Goal: Check status: Check status

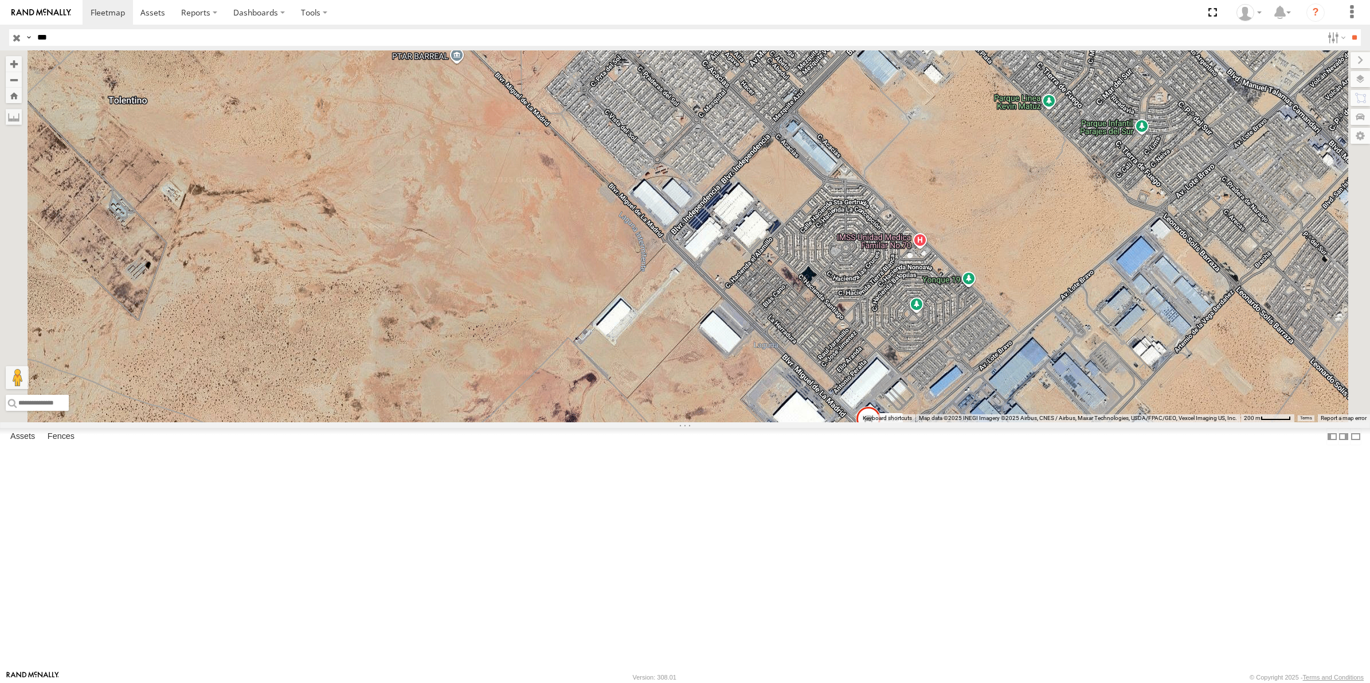
select select "**********"
click at [15, 38] on input "button" at bounding box center [16, 37] width 15 height 17
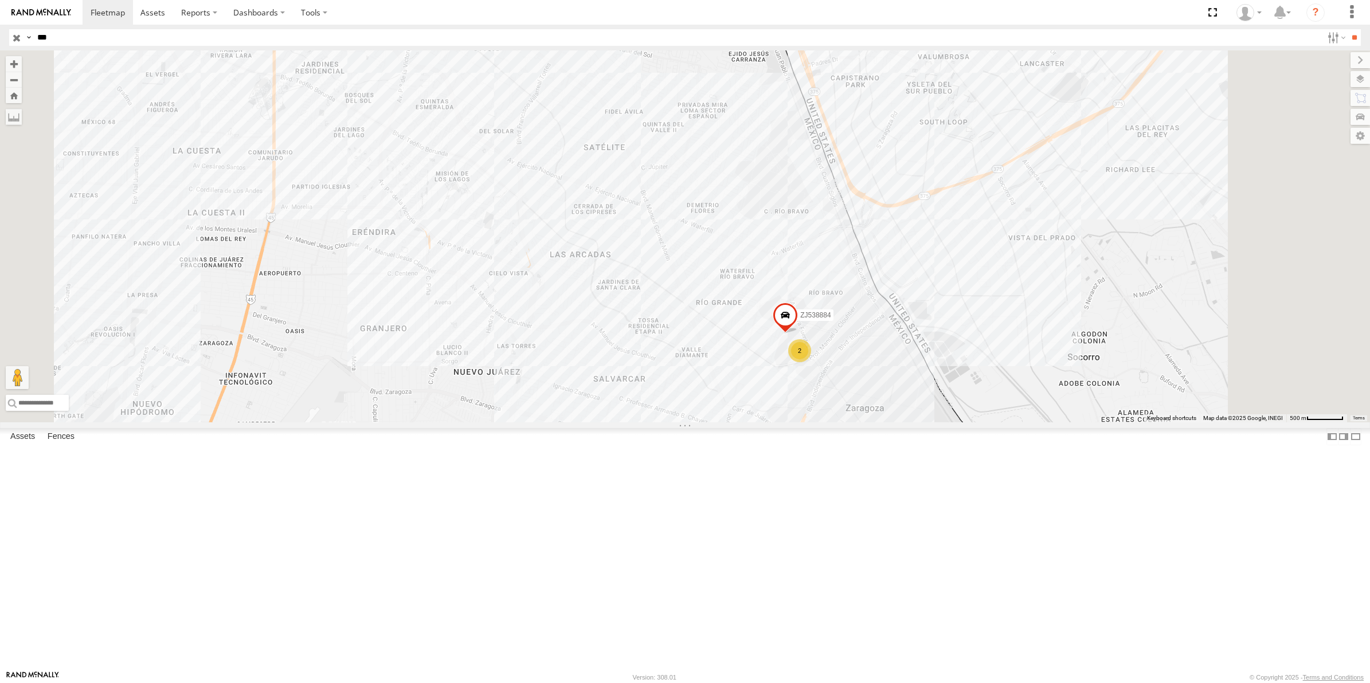
click at [16, 40] on input "button" at bounding box center [16, 37] width 15 height 17
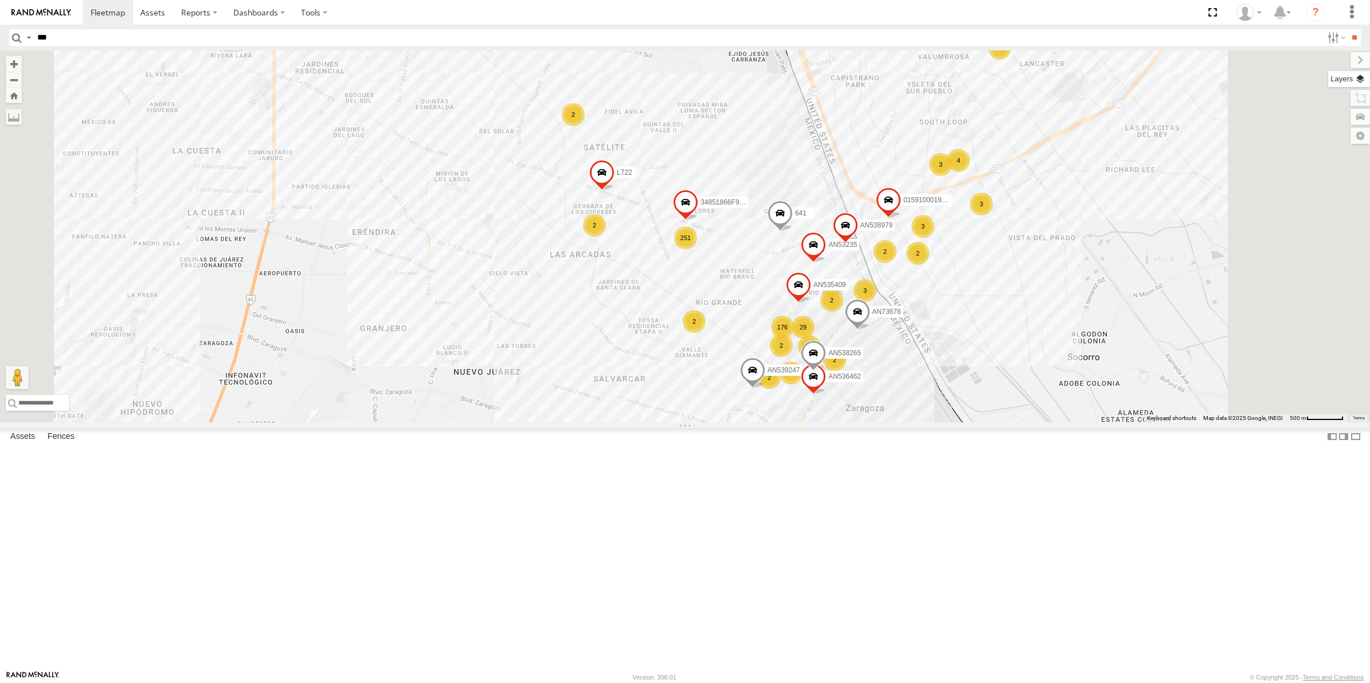
click at [1359, 80] on label at bounding box center [1349, 79] width 42 height 16
click at [0, 0] on span "Overlays" at bounding box center [0, 0] width 0 height 0
click at [0, 0] on span "Fences" at bounding box center [0, 0] width 0 height 0
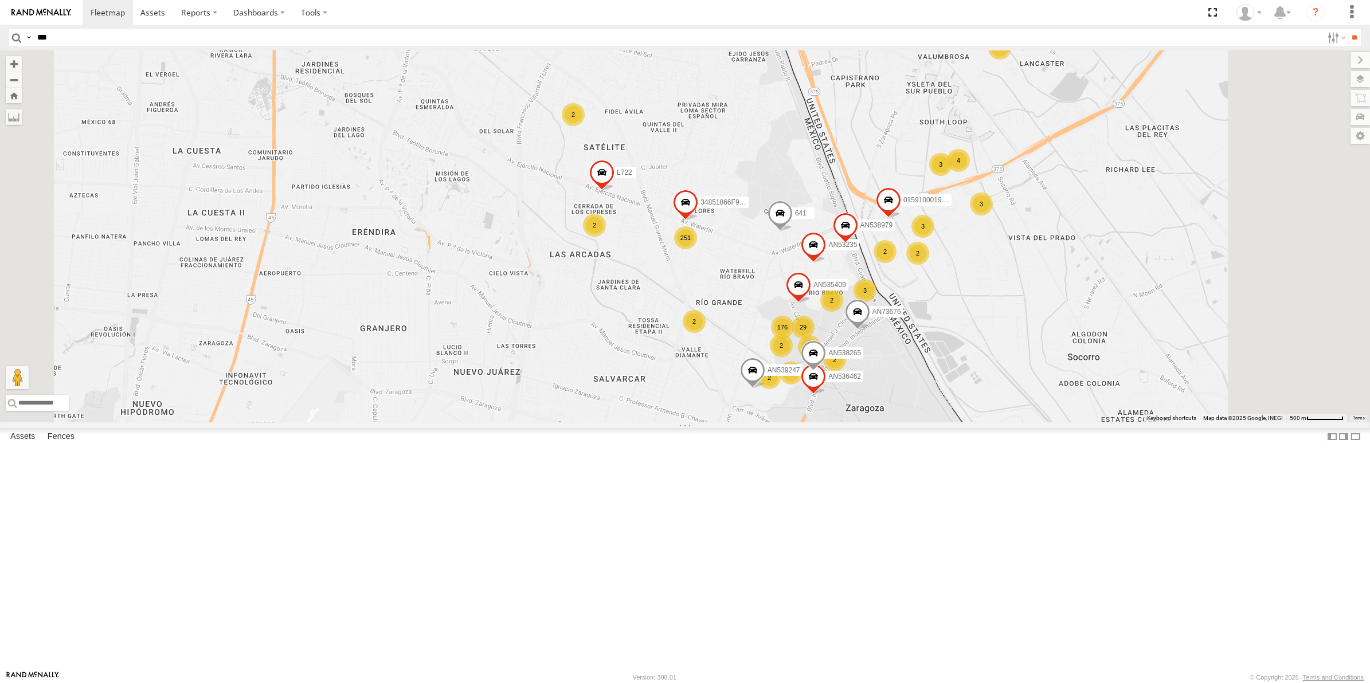
drag, startPoint x: 1266, startPoint y: 103, endPoint x: 1264, endPoint y: 67, distance: 36.2
click at [0, 0] on span "Basemaps" at bounding box center [0, 0] width 0 height 0
click at [0, 0] on span "Satellite + Roadmap" at bounding box center [0, 0] width 0 height 0
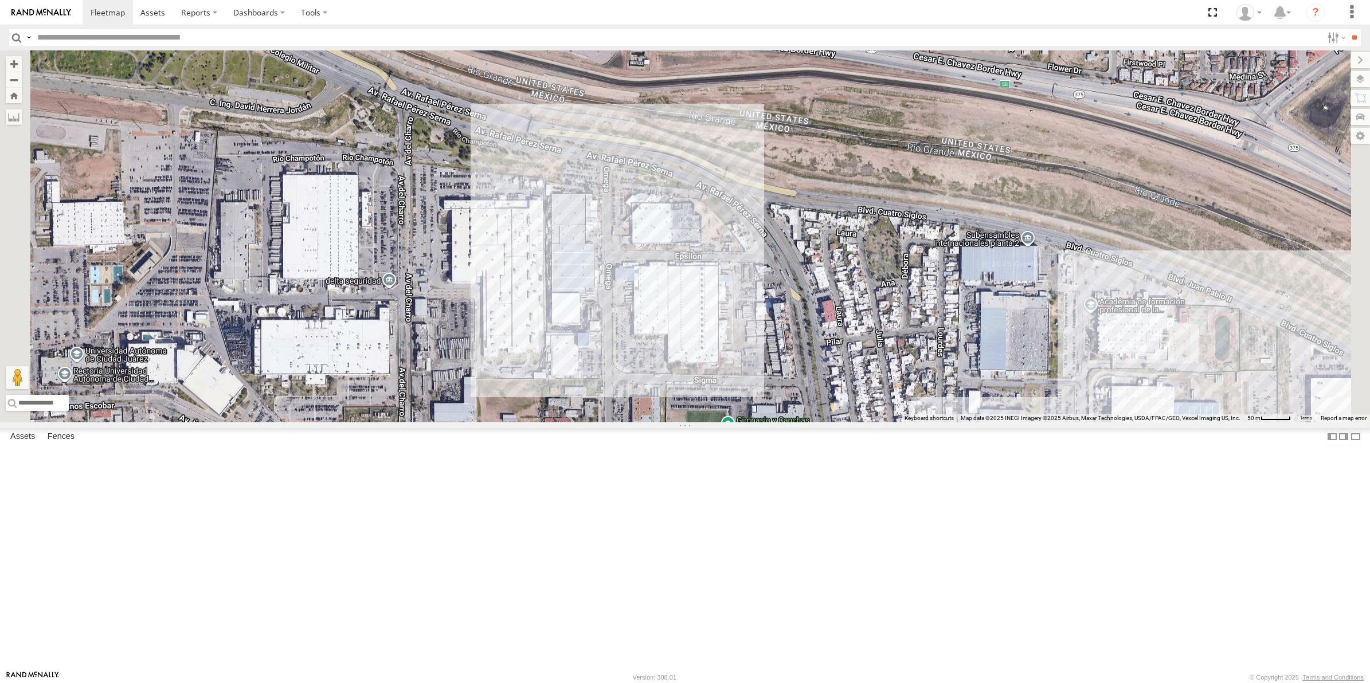
select select "**********"
click at [0, 0] on span "Overlays" at bounding box center [0, 0] width 0 height 0
click at [0, 0] on span "Fences" at bounding box center [0, 0] width 0 height 0
